Goal: Information Seeking & Learning: Find specific fact

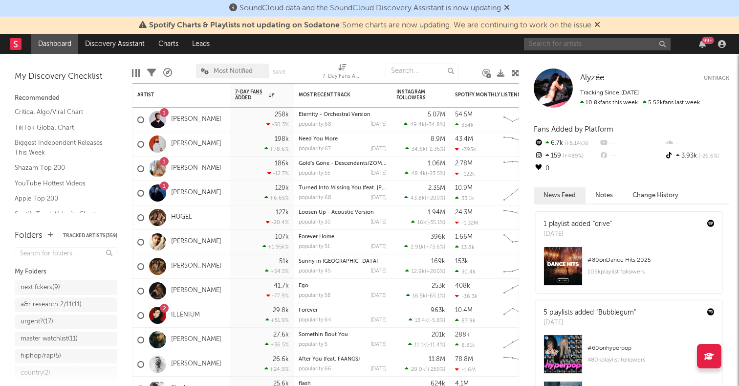
click at [582, 39] on input "text" at bounding box center [597, 44] width 147 height 12
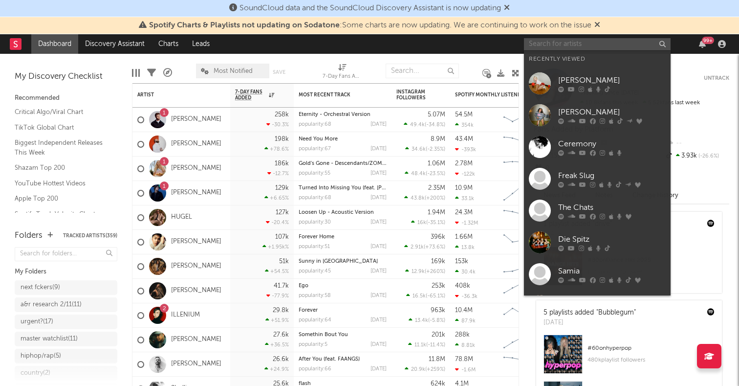
paste input "Hiwickee"
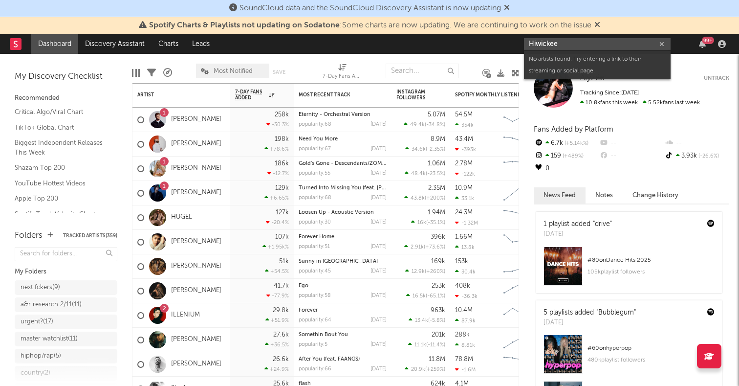
click at [563, 45] on input "Hiwickee" at bounding box center [597, 44] width 147 height 12
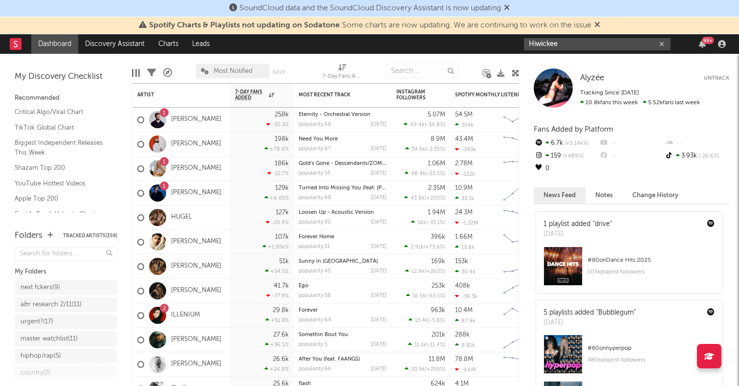
type input "Hiwickee"
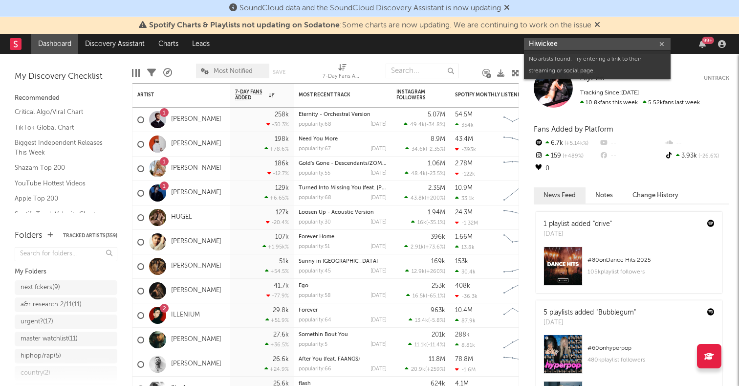
click at [559, 44] on input "Hiwickee" at bounding box center [597, 44] width 147 height 12
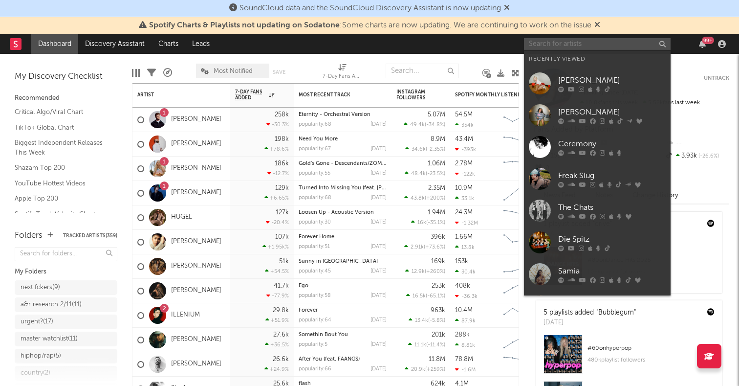
paste input "Hiwickee"
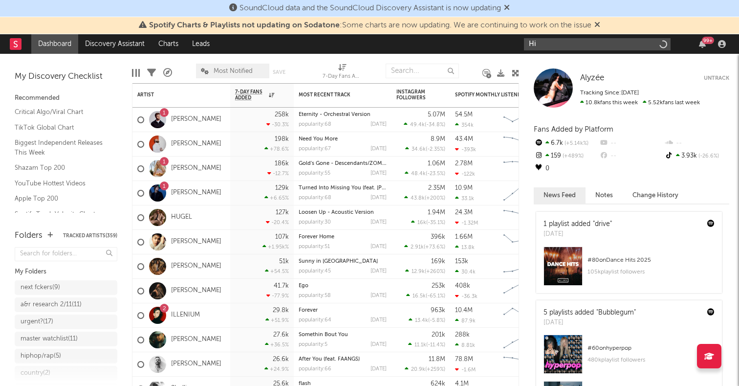
type input "H"
